Goal: Task Accomplishment & Management: Complete application form

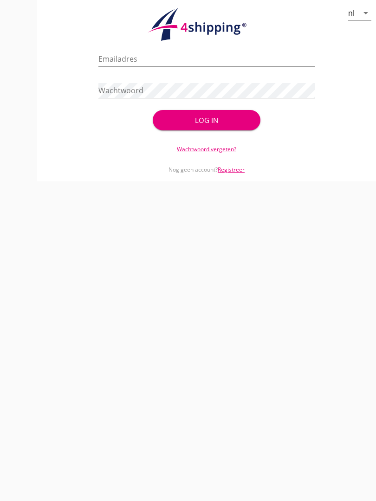
click at [140, 66] on input "Emailadres" at bounding box center [206, 58] width 216 height 15
type input "[EMAIL_ADDRESS][DOMAIN_NAME]"
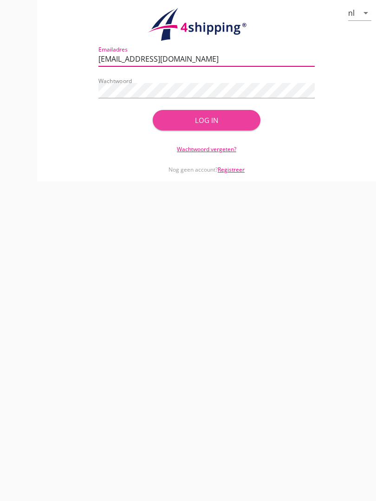
click at [220, 124] on div "Log in" at bounding box center [206, 120] width 78 height 11
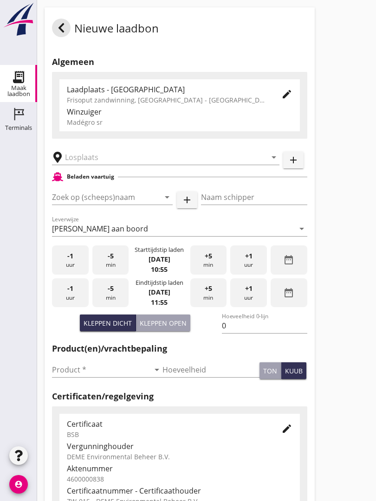
click at [103, 160] on input "text" at bounding box center [159, 157] width 188 height 15
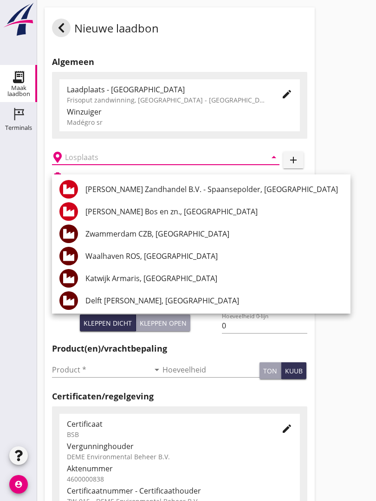
click at [88, 160] on input "text" at bounding box center [159, 157] width 188 height 15
click at [91, 165] on input "text" at bounding box center [159, 157] width 188 height 15
click at [109, 165] on input "text" at bounding box center [159, 157] width 188 height 15
click at [104, 163] on input "text" at bounding box center [159, 157] width 188 height 15
click at [96, 165] on input "text" at bounding box center [159, 157] width 188 height 15
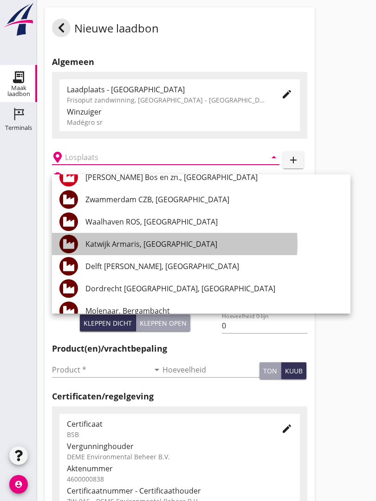
scroll to position [35, 0]
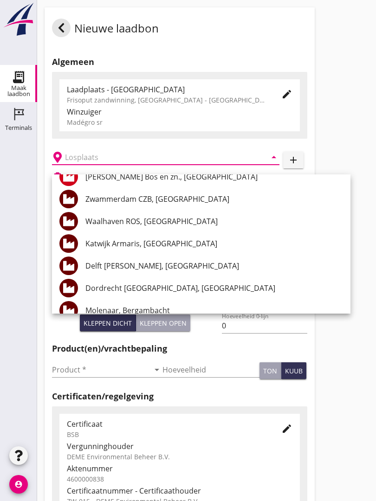
click at [103, 160] on input "text" at bounding box center [159, 157] width 188 height 15
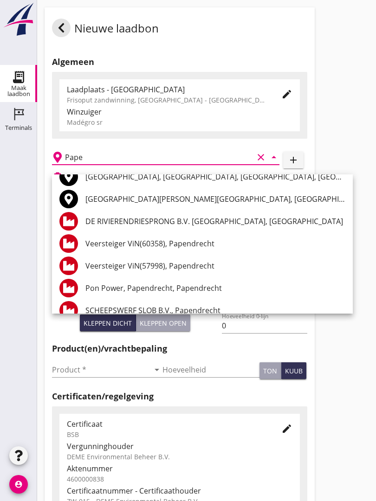
click at [226, 220] on div "DE RIVIERENDRIESPRONG B.V. [GEOGRAPHIC_DATA], [GEOGRAPHIC_DATA]" at bounding box center [215, 221] width 260 height 11
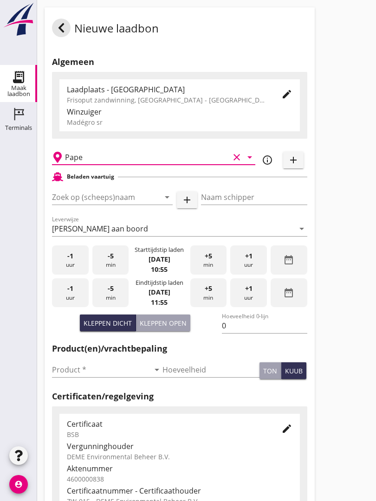
type input "DE RIVIERENDRIESPRONG B.V. [GEOGRAPHIC_DATA], [GEOGRAPHIC_DATA]"
click at [135, 204] on input "Zoek op (scheeps)naam" at bounding box center [99, 197] width 95 height 15
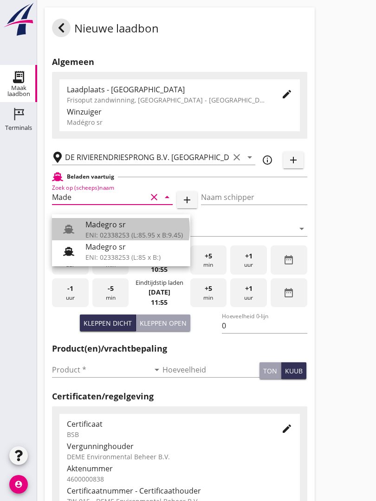
click at [128, 227] on div "Madegro sr" at bounding box center [133, 224] width 97 height 11
type input "Madegro sr"
type input "[PERSON_NAME]"
type input "1138"
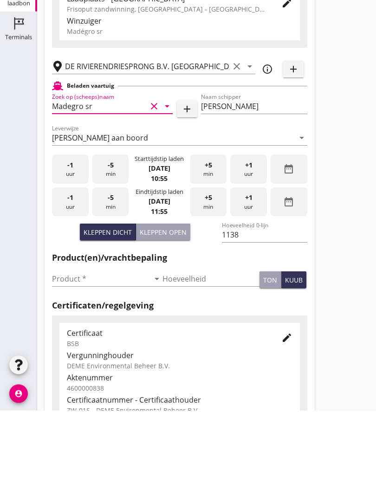
click at [77, 362] on input "Product *" at bounding box center [100, 369] width 97 height 15
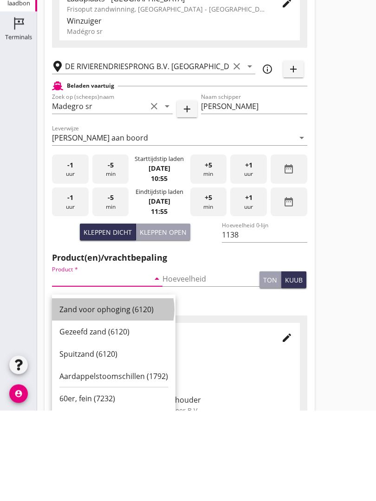
click at [117, 395] on div "Zand voor ophoging (6120)" at bounding box center [113, 400] width 109 height 11
type input "Zand voor ophoging (6120)"
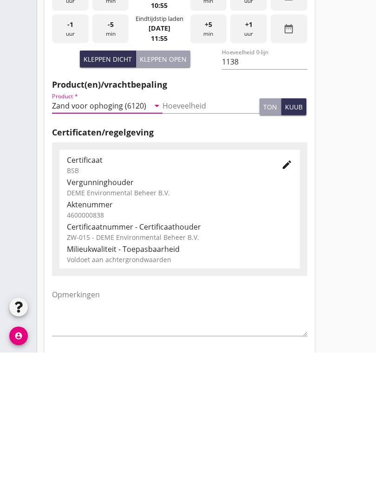
scroll to position [162, 0]
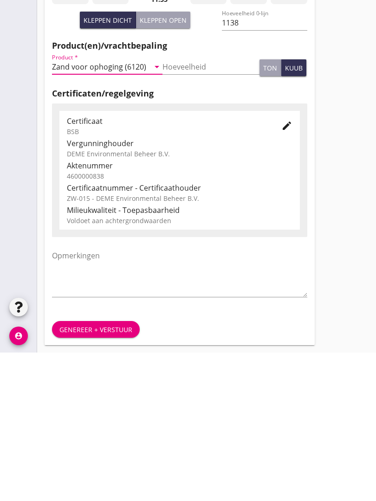
click at [101, 473] on div "Genereer + verstuur" at bounding box center [95, 478] width 73 height 10
